Goal: Task Accomplishment & Management: Complete application form

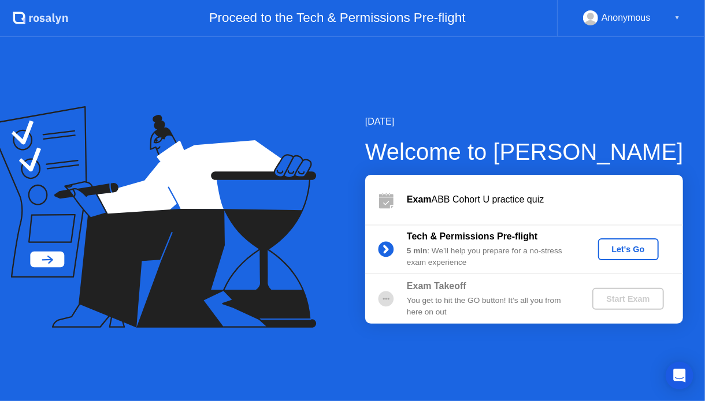
click at [606, 248] on div "Let's Go" at bounding box center [627, 249] width 51 height 9
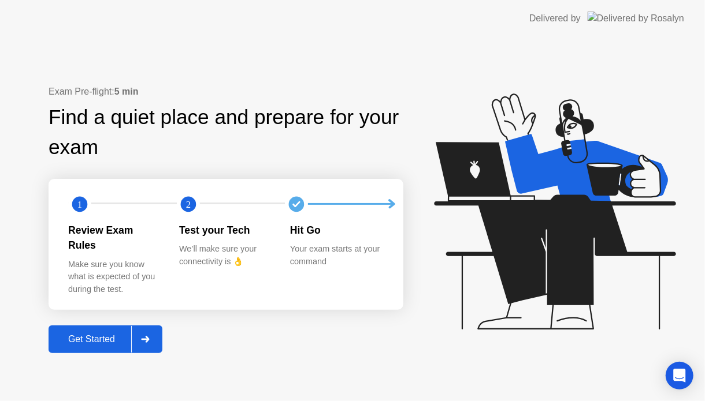
click at [90, 334] on div "Get Started" at bounding box center [91, 339] width 79 height 10
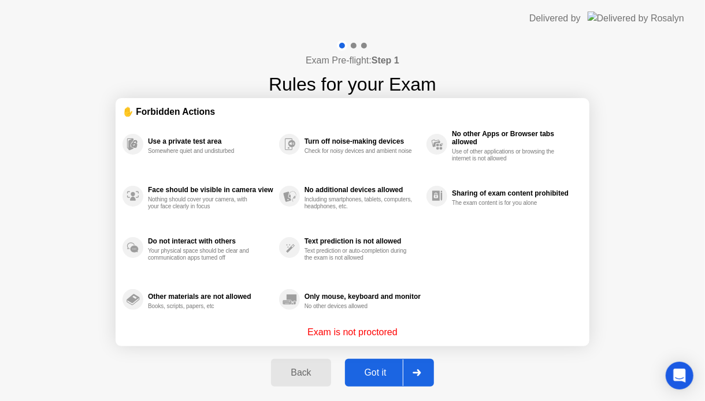
click at [370, 363] on button "Got it" at bounding box center [389, 373] width 89 height 28
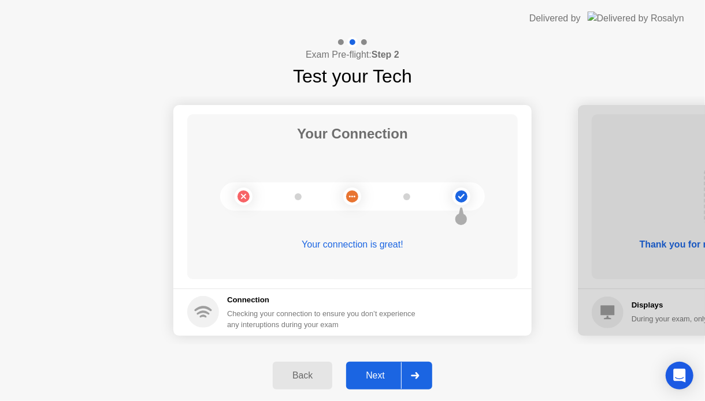
click at [383, 375] on div "Next" at bounding box center [374, 376] width 51 height 10
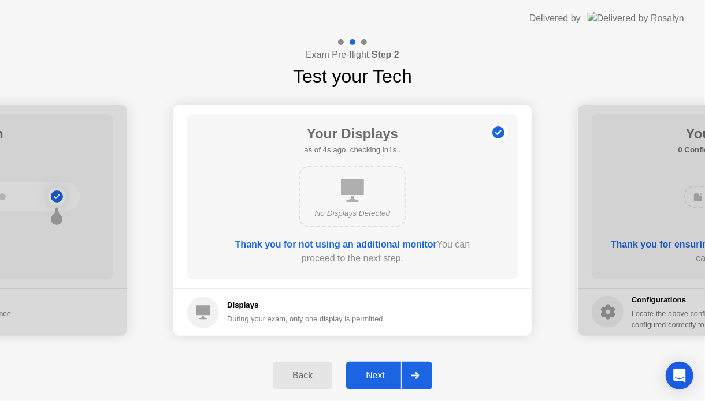
click at [383, 375] on div "Next" at bounding box center [374, 376] width 51 height 10
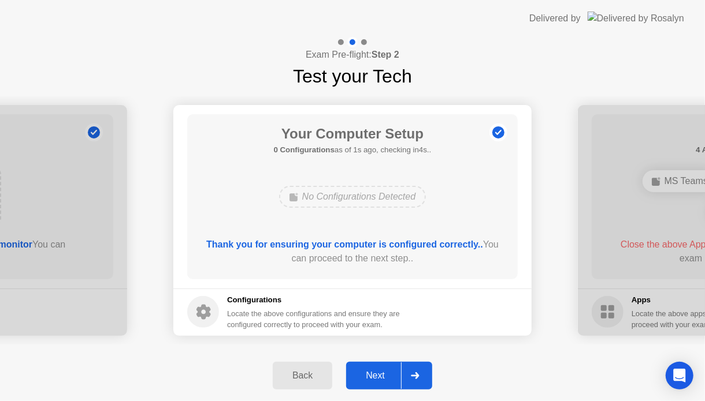
click at [383, 375] on div "Next" at bounding box center [374, 376] width 51 height 10
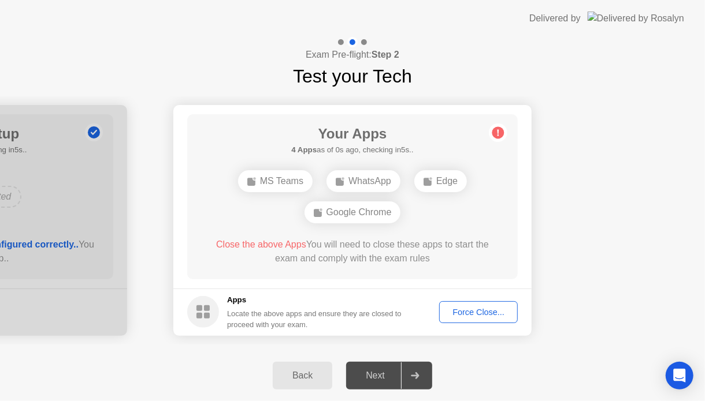
click at [373, 378] on div "Next" at bounding box center [374, 376] width 51 height 10
click at [509, 316] on div "Force Close..." at bounding box center [478, 312] width 70 height 9
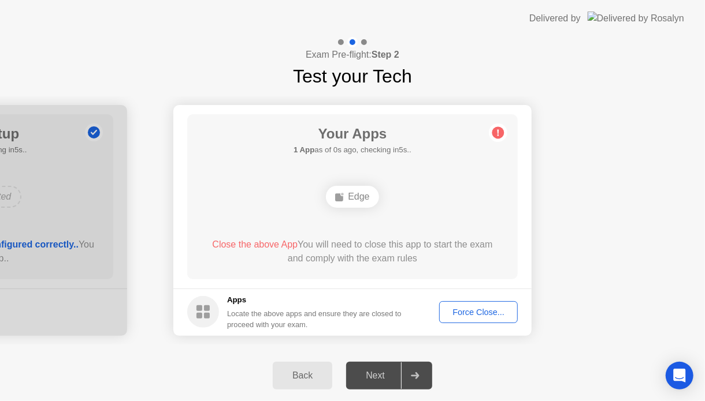
click at [381, 375] on div "Next" at bounding box center [374, 376] width 51 height 10
click at [488, 311] on div "Force Close..." at bounding box center [478, 312] width 70 height 9
click at [361, 199] on div "Edge" at bounding box center [352, 197] width 53 height 22
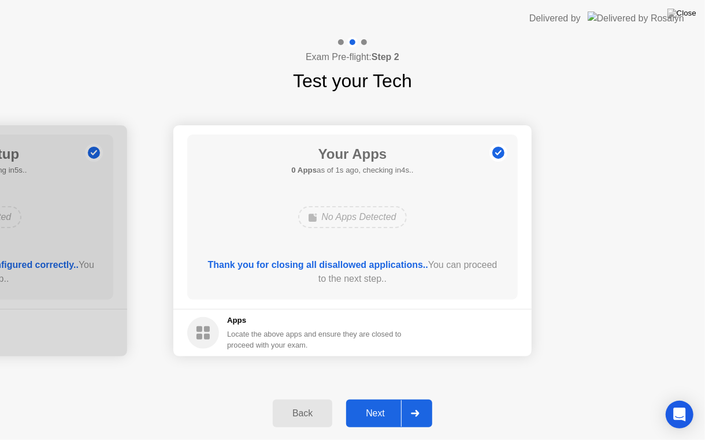
click at [378, 401] on div "Next" at bounding box center [374, 413] width 51 height 10
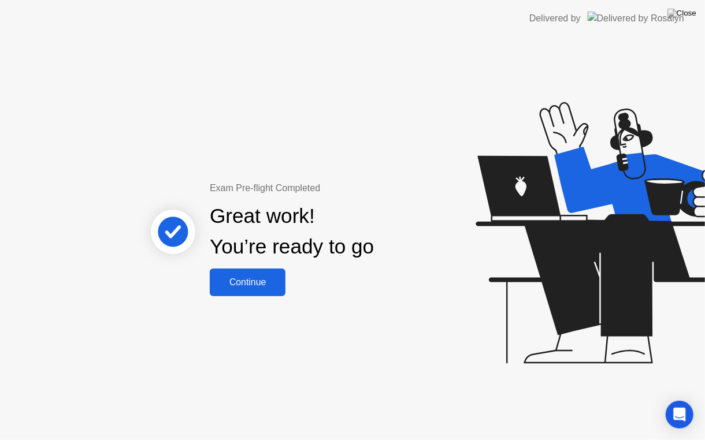
click at [266, 290] on button "Continue" at bounding box center [248, 283] width 76 height 28
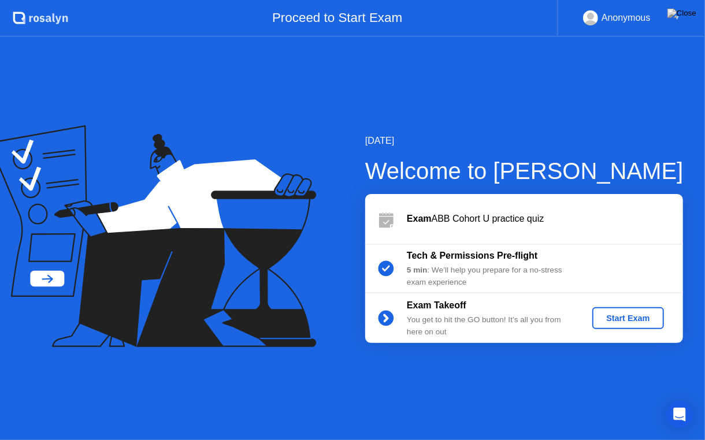
click at [623, 307] on button "Start Exam" at bounding box center [627, 318] width 71 height 22
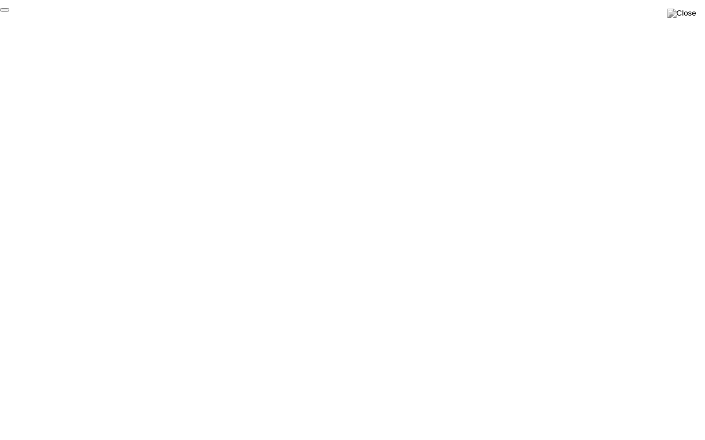
click div "End Proctoring Session"
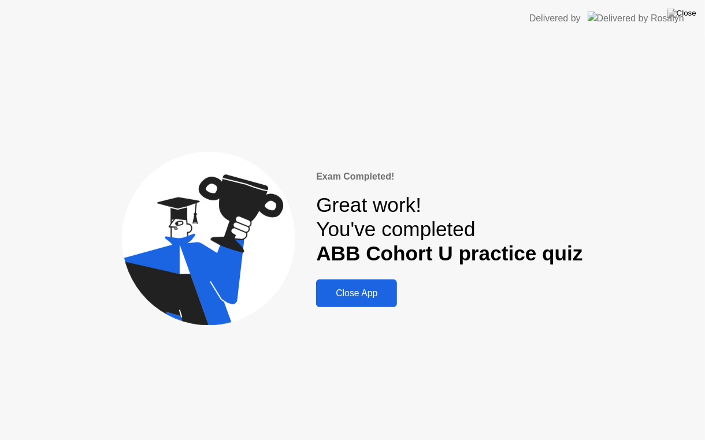
click at [378, 295] on div "Close App" at bounding box center [356, 293] width 74 height 10
